Goal: Task Accomplishment & Management: Complete application form

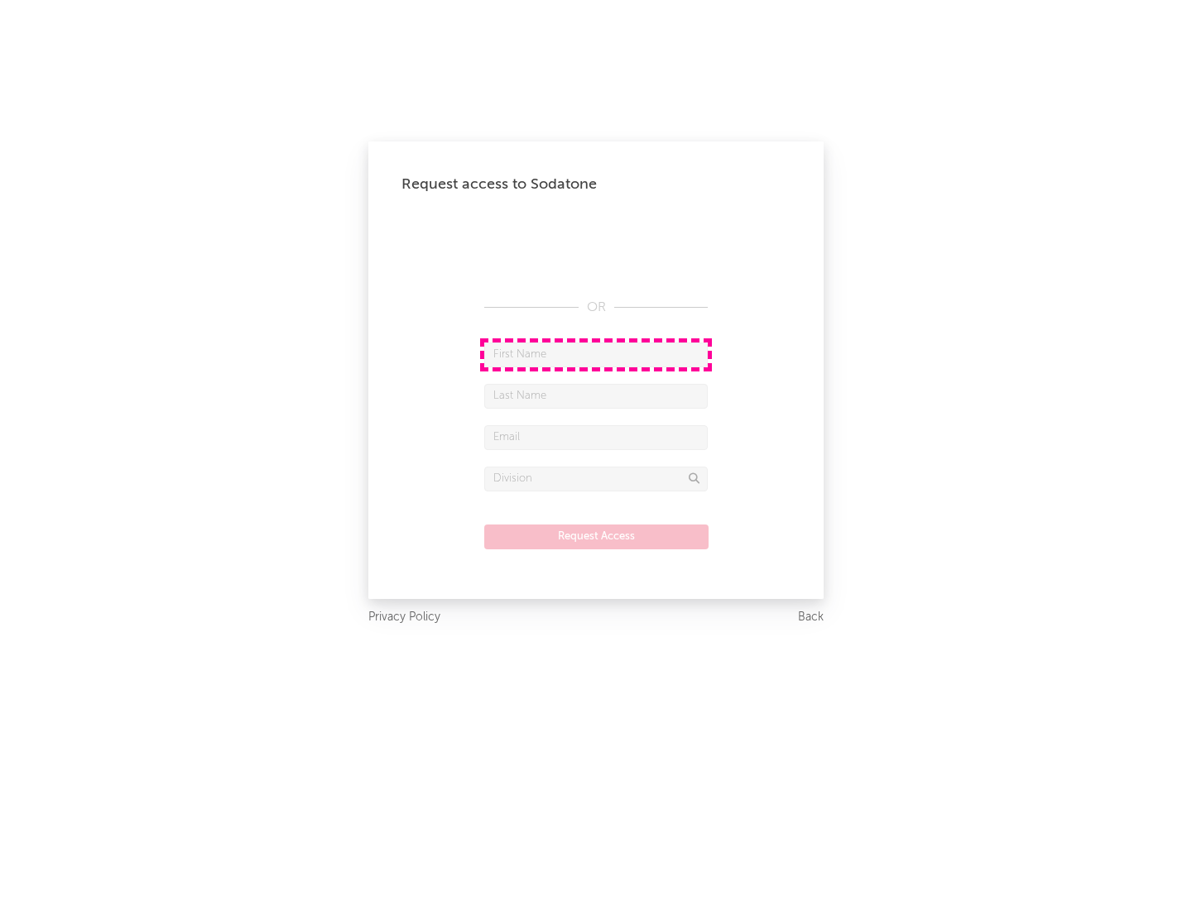
click at [596, 354] on input "text" at bounding box center [595, 355] width 223 height 25
type input "[PERSON_NAME]"
click at [596, 396] on input "text" at bounding box center [595, 396] width 223 height 25
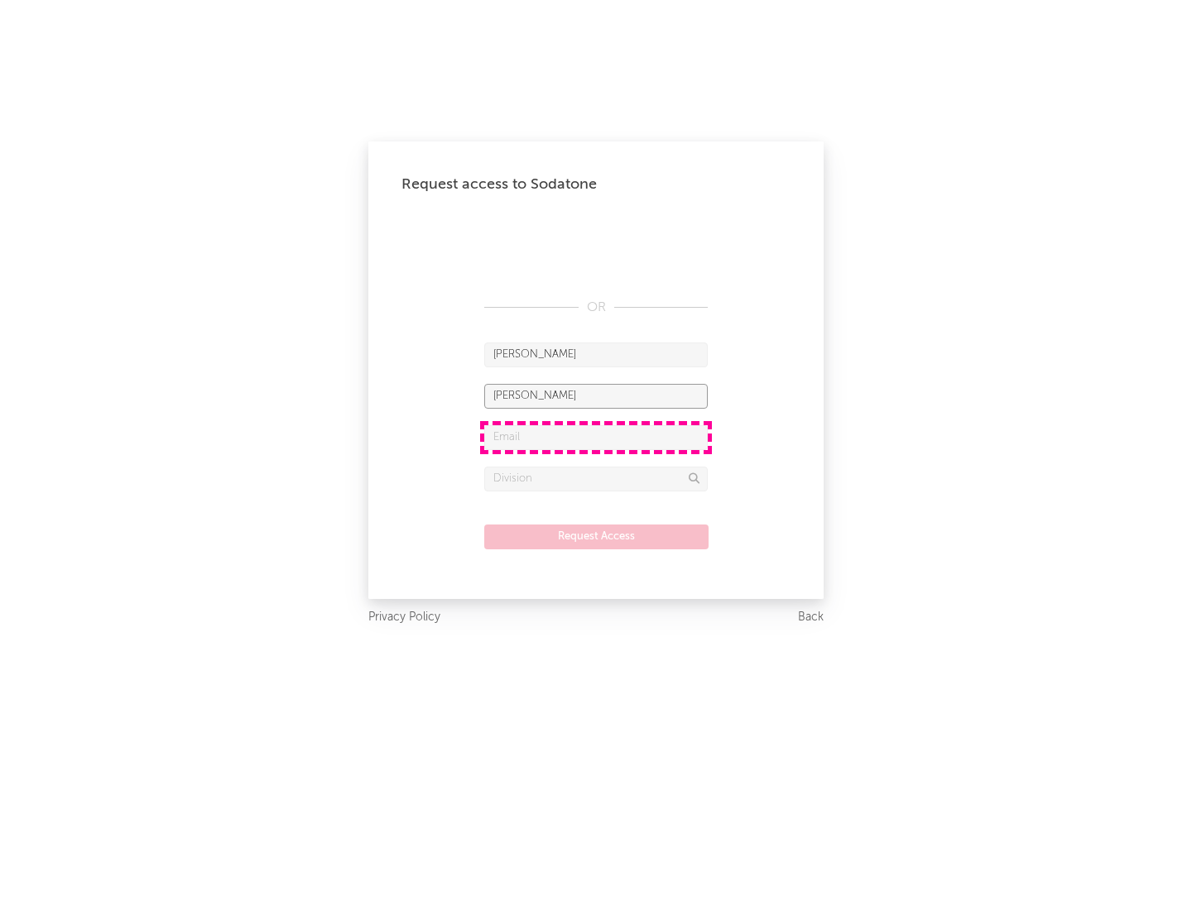
type input "[PERSON_NAME]"
click at [596, 437] on input "text" at bounding box center [595, 437] width 223 height 25
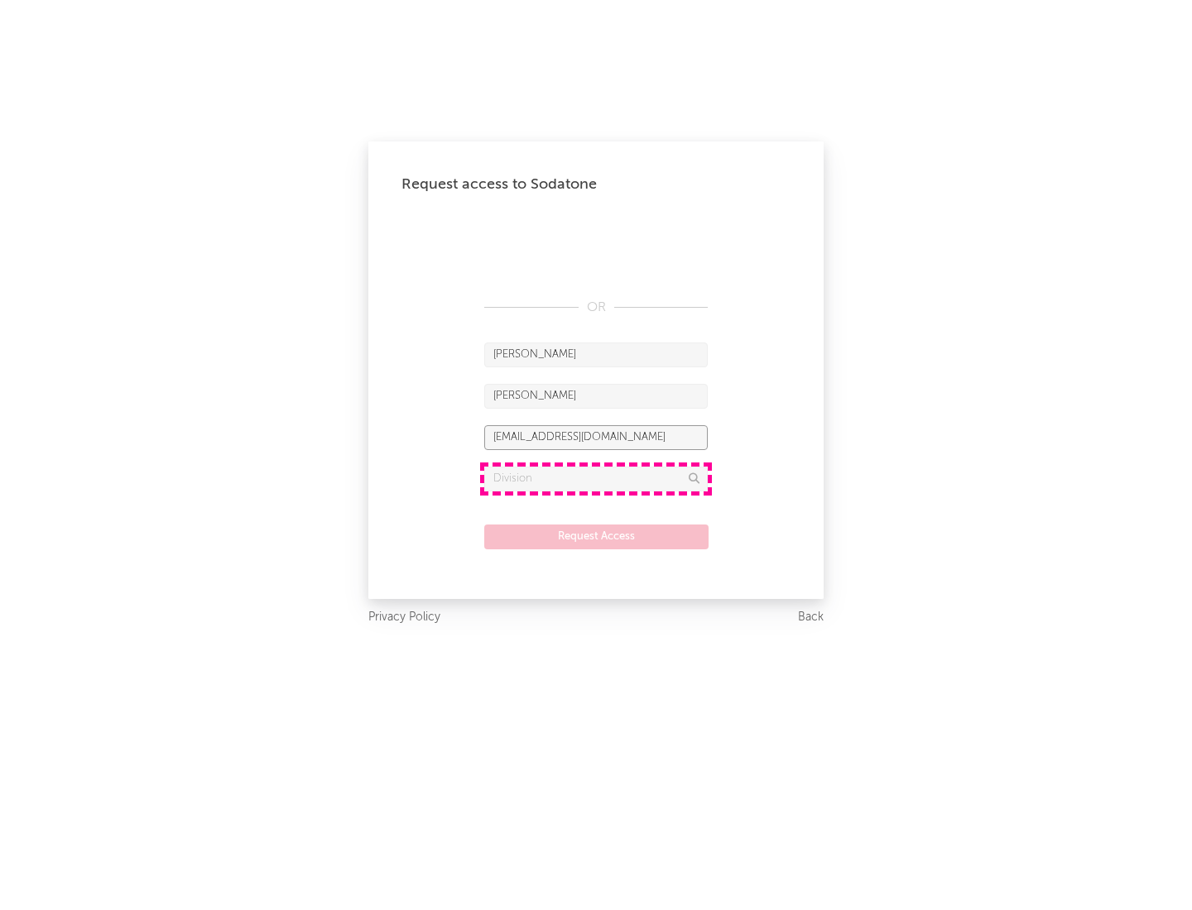
type input "[EMAIL_ADDRESS][DOMAIN_NAME]"
click at [596, 478] on input "text" at bounding box center [595, 479] width 223 height 25
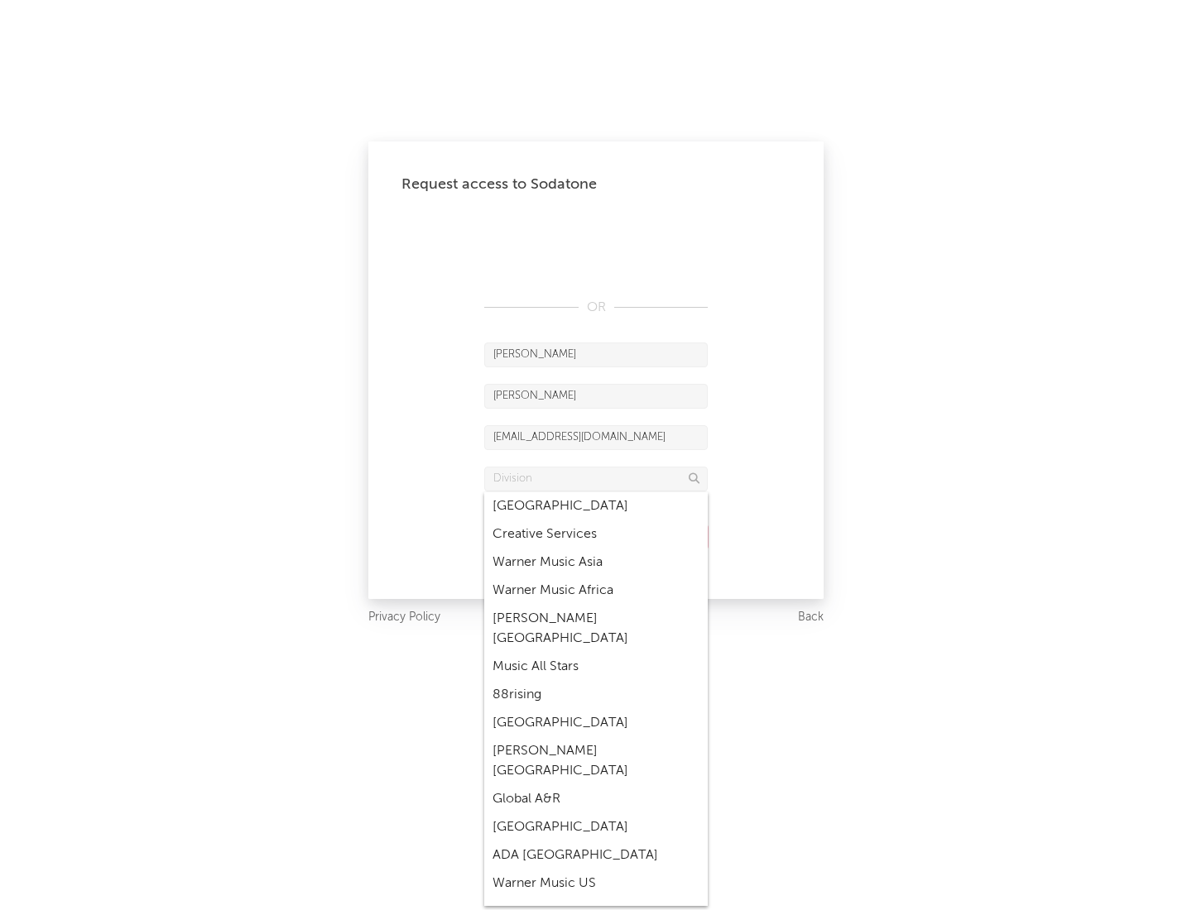
click at [596, 653] on div "Music All Stars" at bounding box center [595, 667] width 223 height 28
type input "Music All Stars"
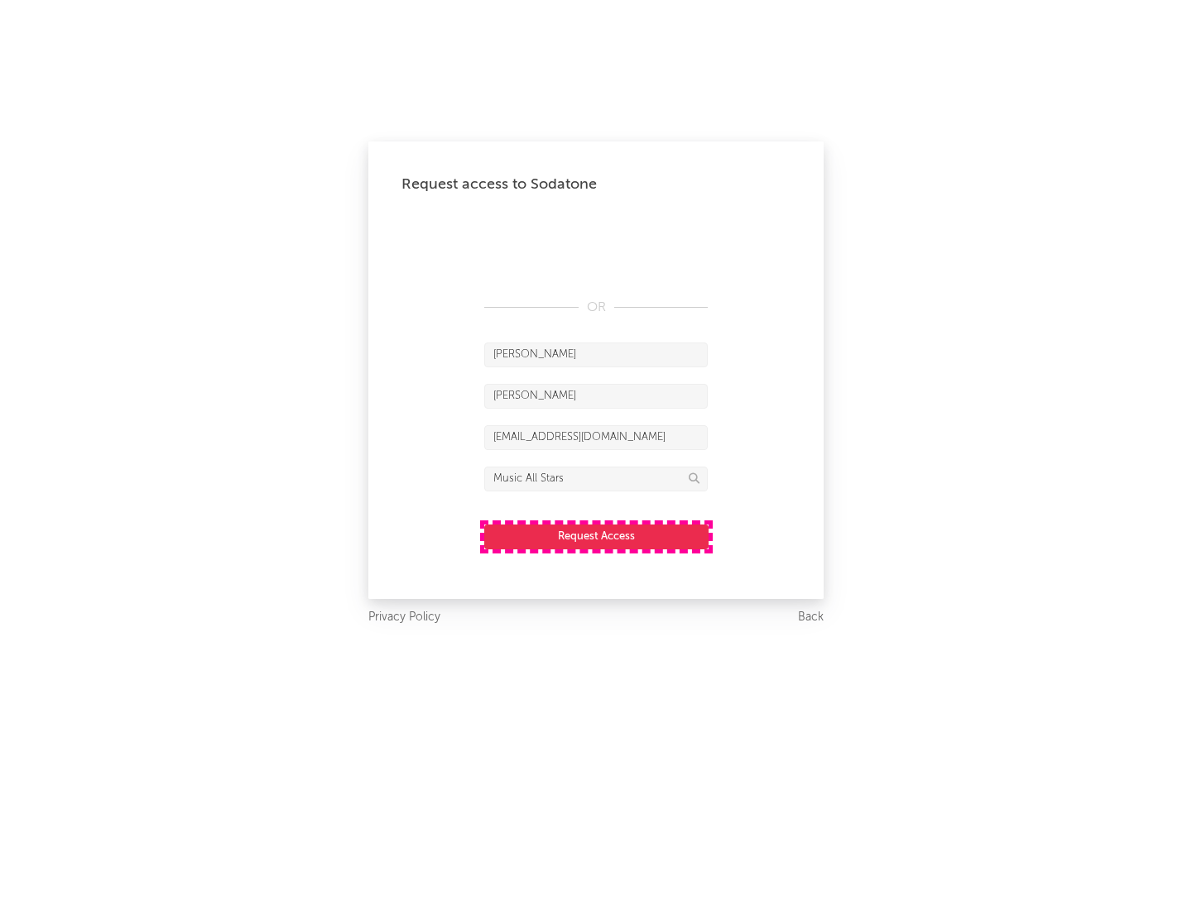
click at [596, 536] on button "Request Access" at bounding box center [596, 537] width 224 height 25
